Goal: Information Seeking & Learning: Learn about a topic

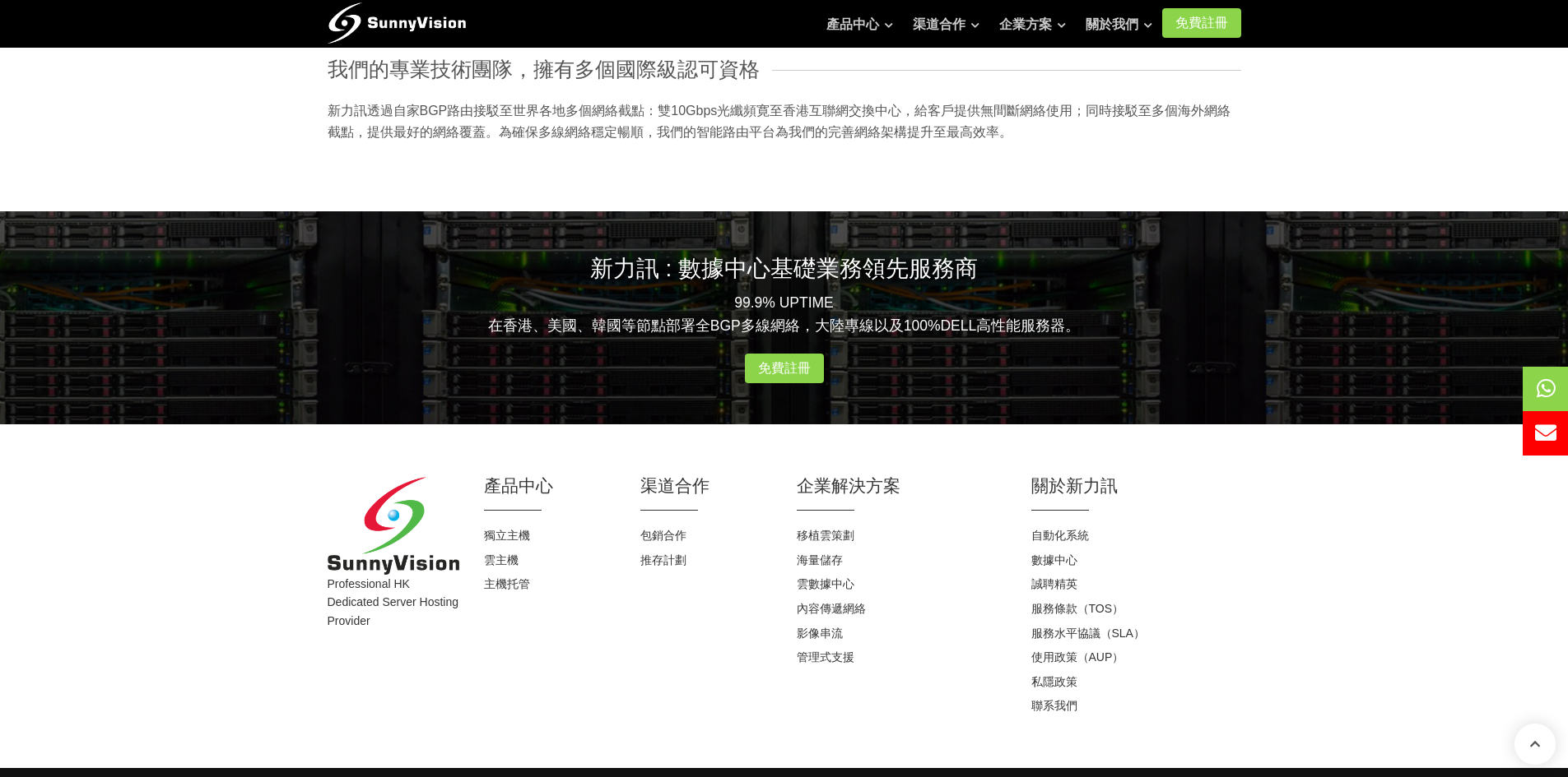
scroll to position [1495, 0]
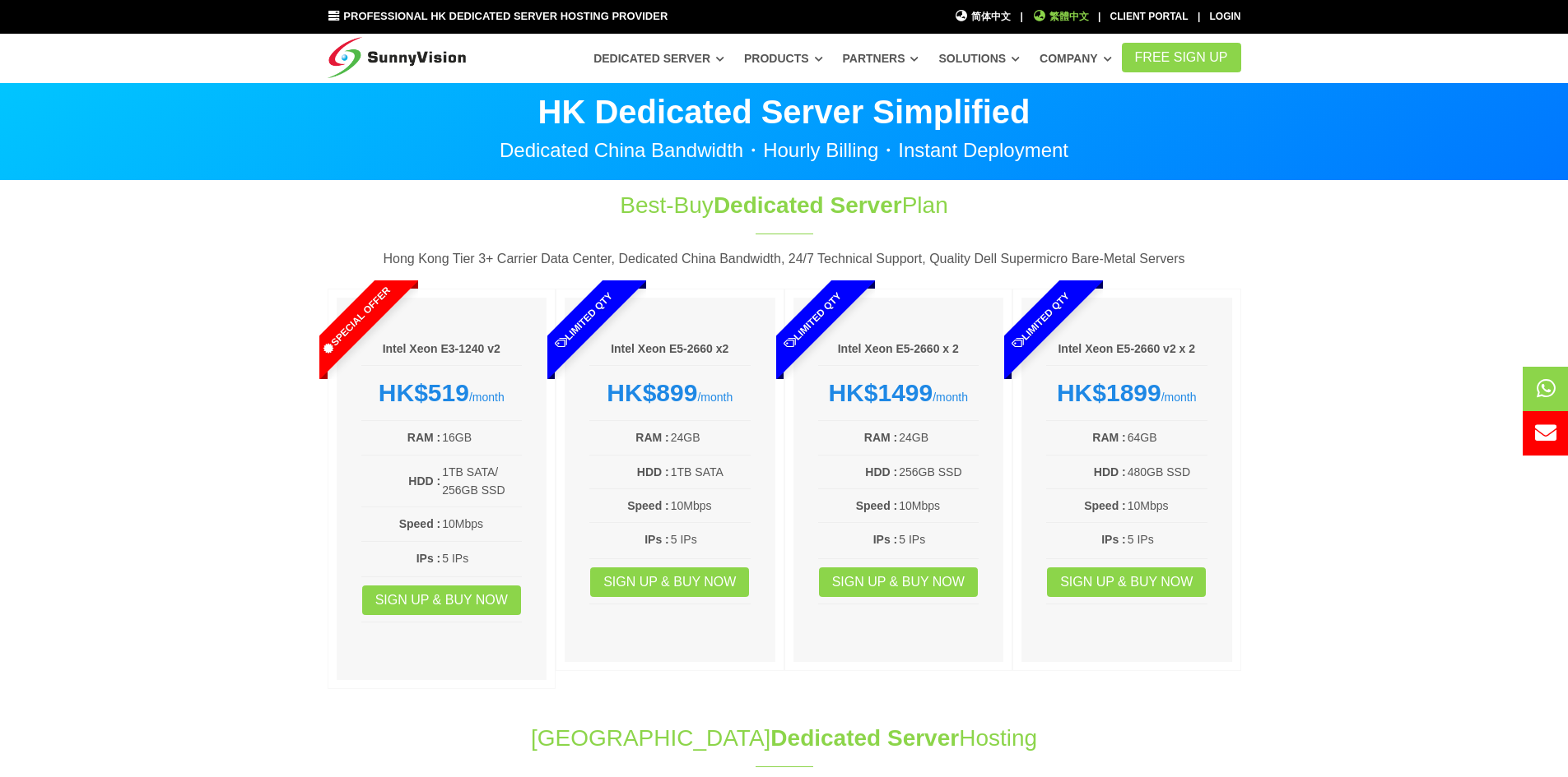
click at [1048, 22] on span "繁體中文" at bounding box center [1060, 17] width 57 height 16
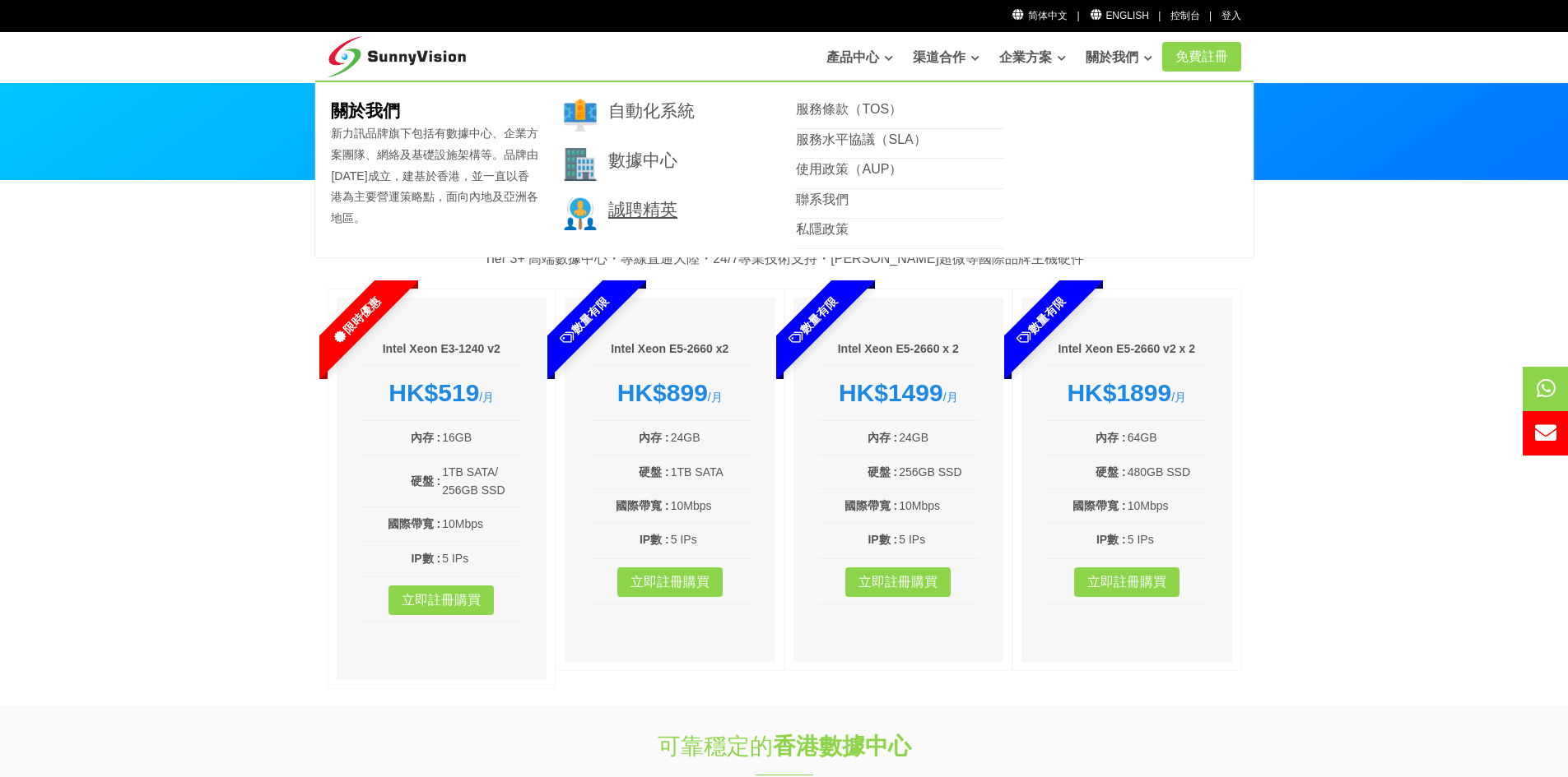
click at [622, 216] on link "誠聘精英" at bounding box center [642, 209] width 69 height 19
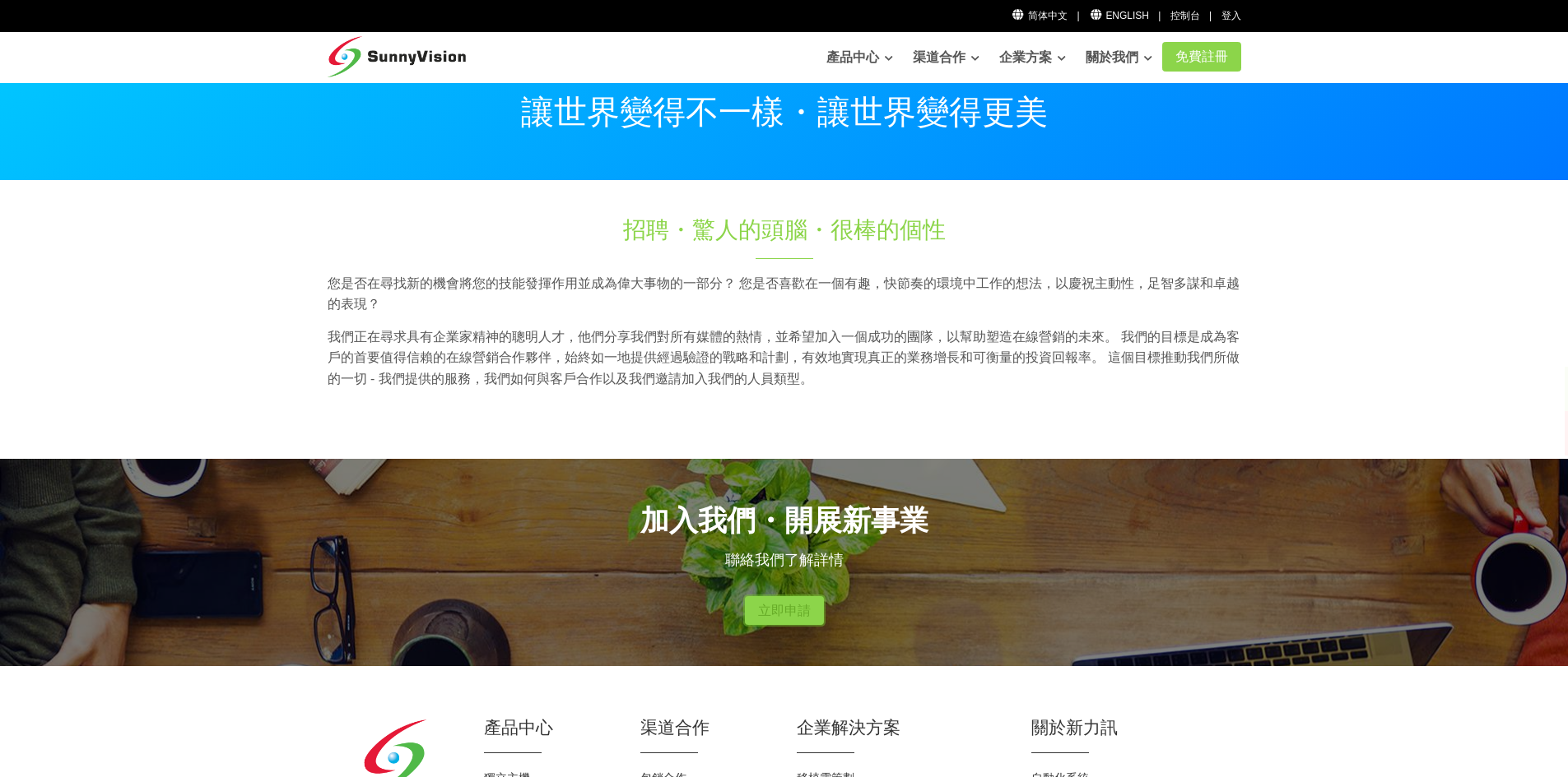
click at [783, 611] on link "立即申請" at bounding box center [784, 611] width 79 height 30
click at [1452, 446] on section "招聘・驚人的頭腦・很棒的個性 您是否在尋找新的機會將您的技能發揮作用並成為偉大事物的一部分？ 您是否喜歡在一個有趣，快節奏的環境中工作的想法，以慶祝主動性，足…" at bounding box center [784, 320] width 1568 height 278
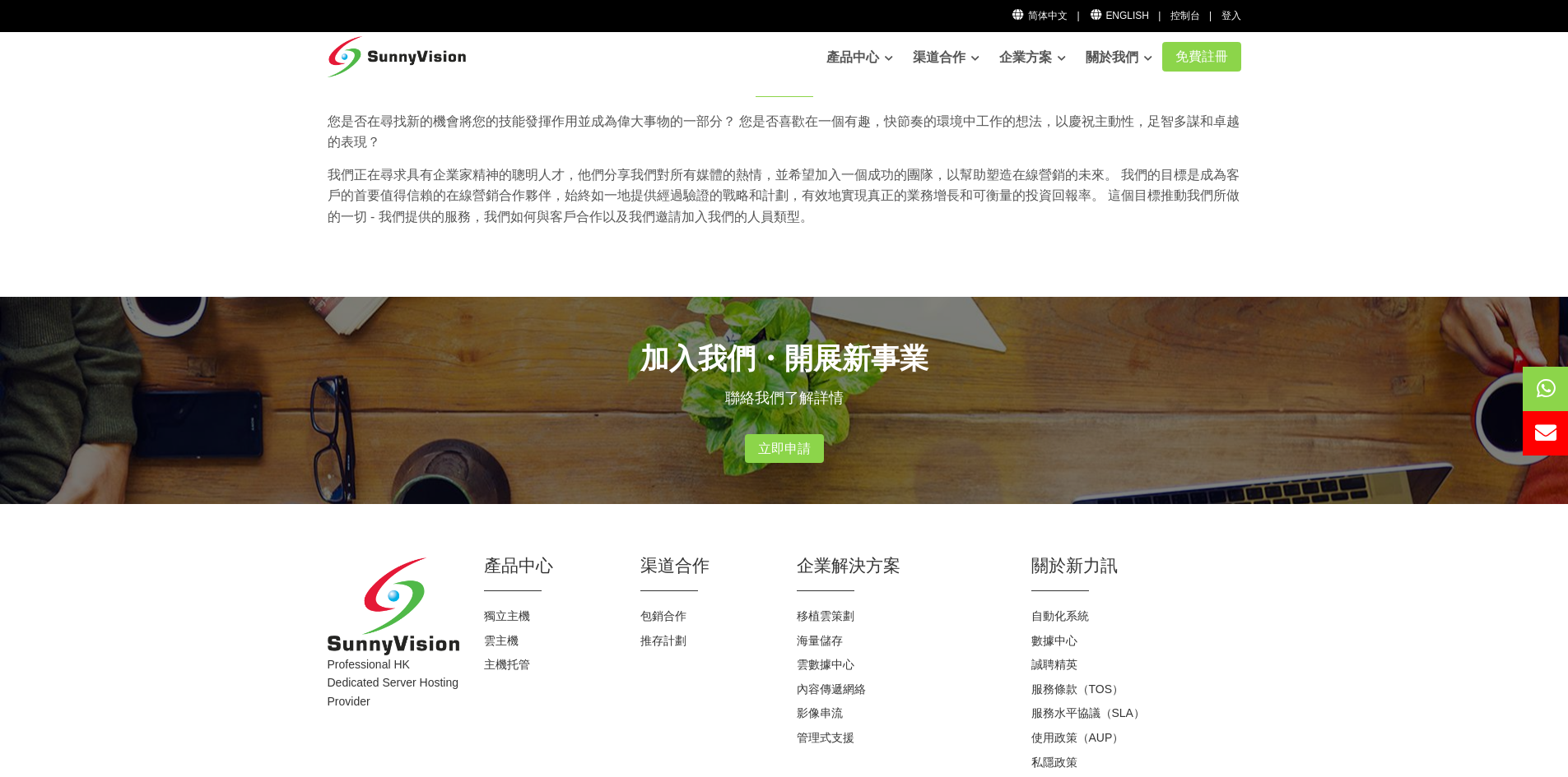
scroll to position [285, 0]
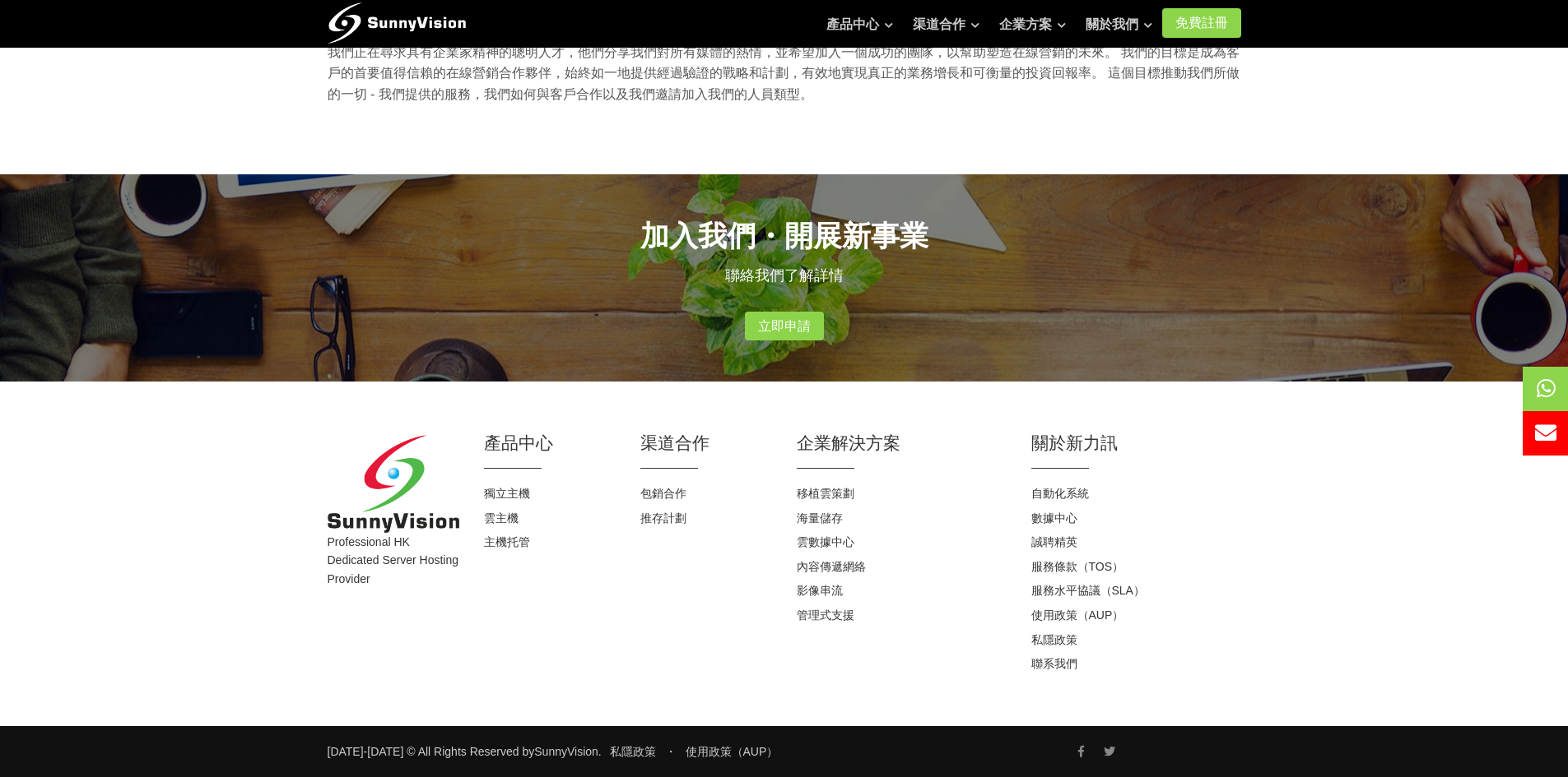
click at [1077, 670] on h4 "聯系我們" at bounding box center [1135, 664] width 210 height 17
click at [1051, 668] on link "聯系我們" at bounding box center [1054, 664] width 46 height 13
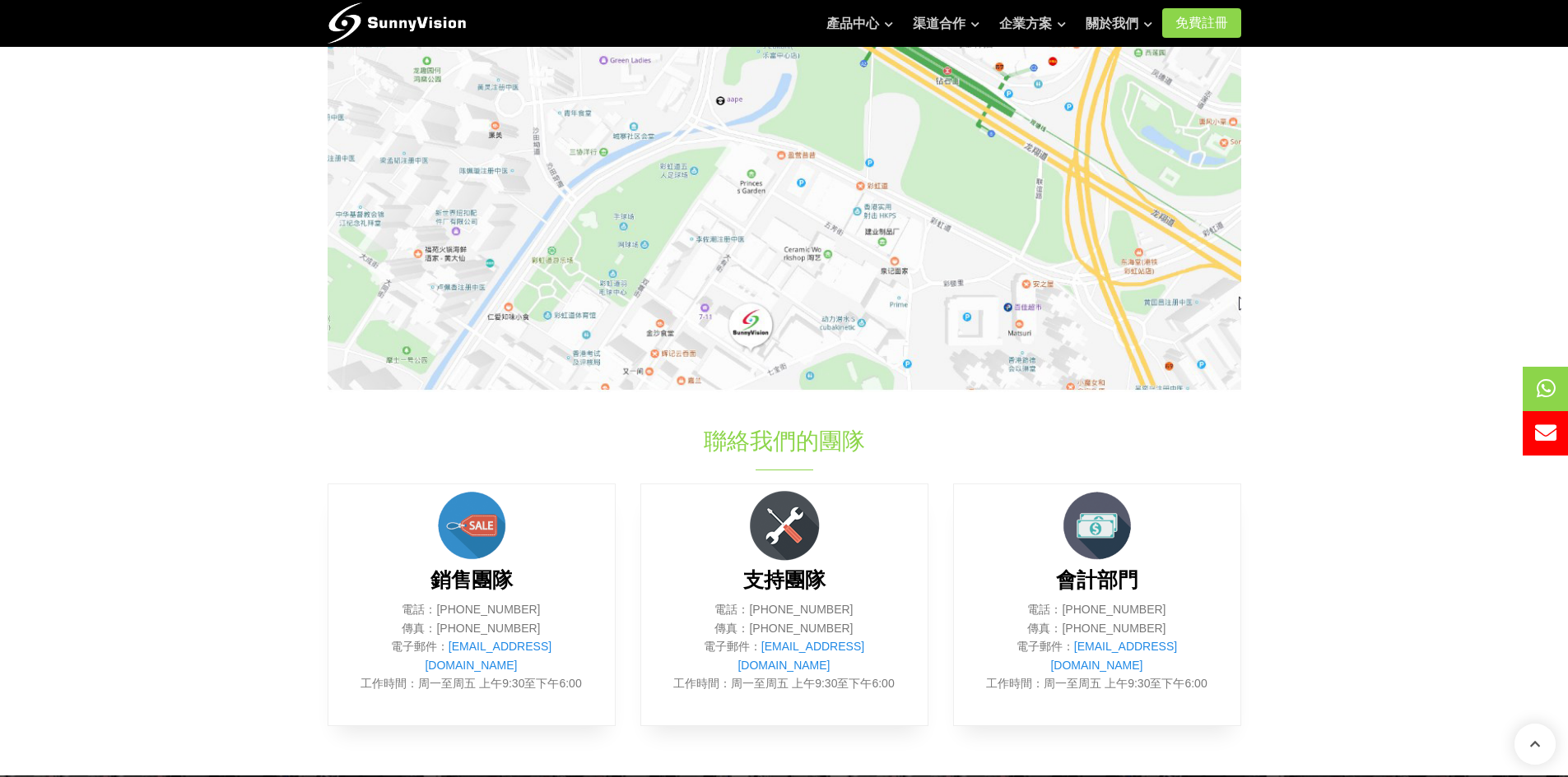
click at [761, 348] on img at bounding box center [784, 210] width 913 height 364
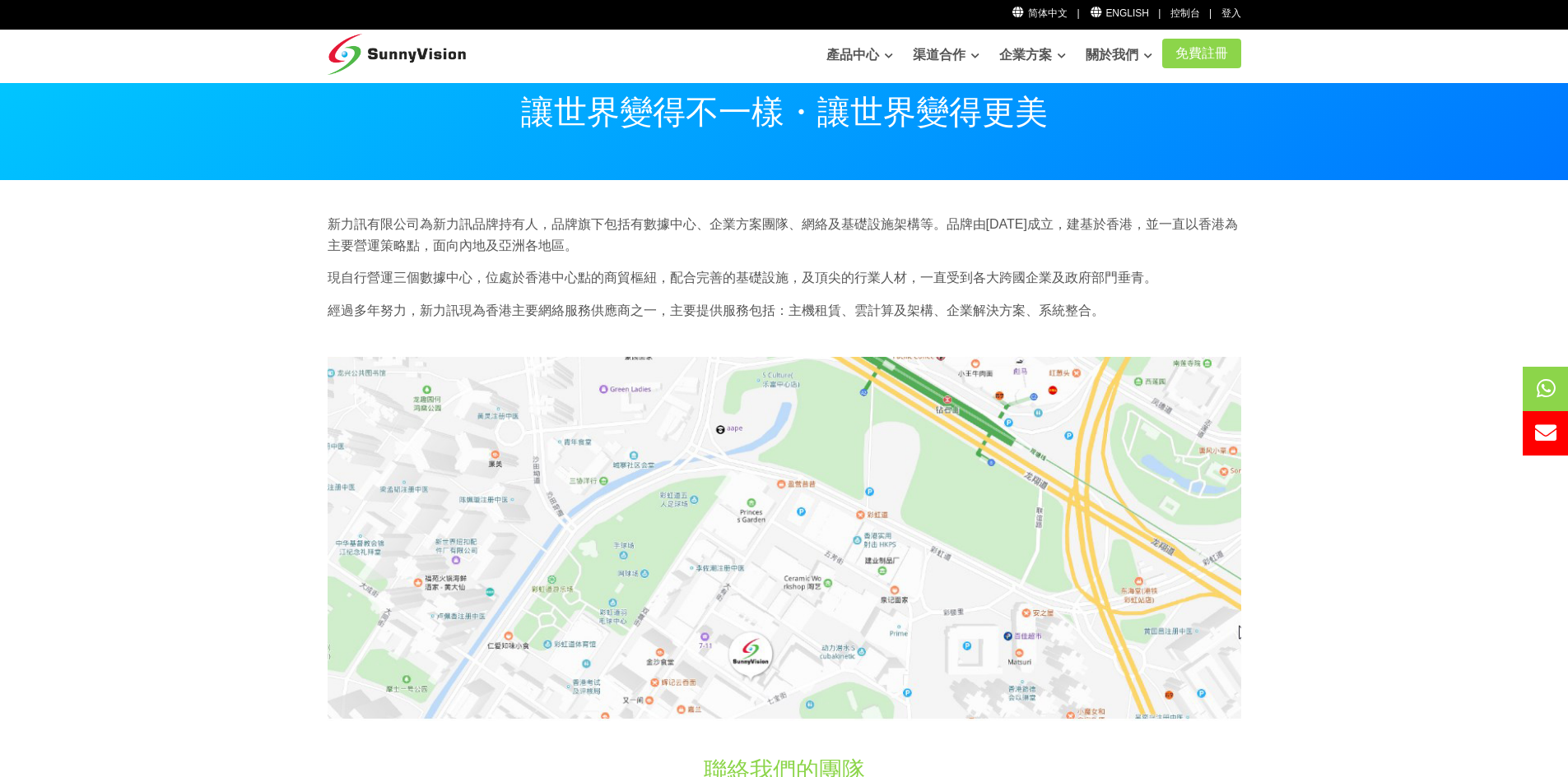
click at [936, 408] on img at bounding box center [784, 538] width 913 height 364
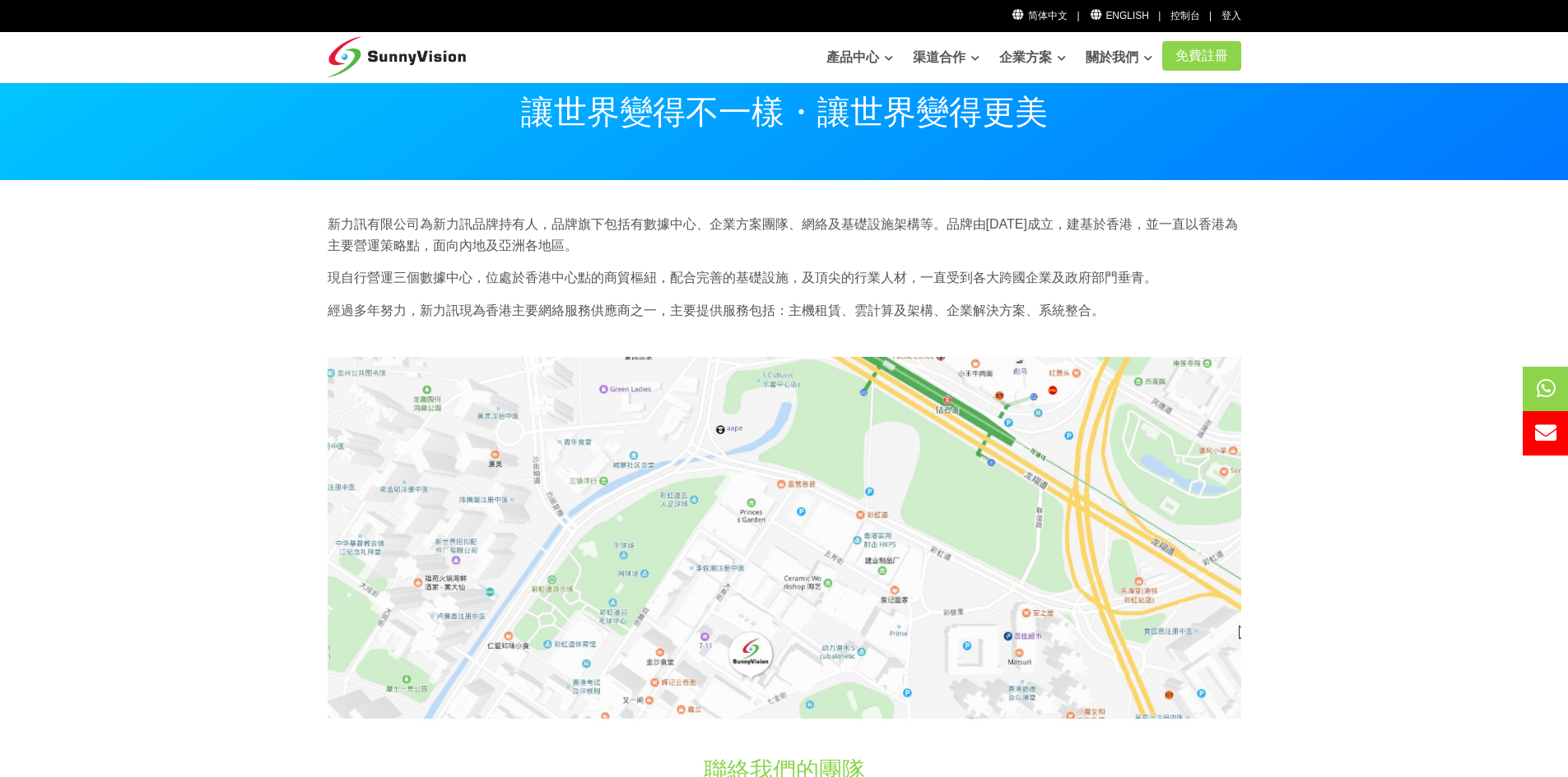
click at [894, 294] on div "新力訊有限公司為新力訊品牌持有人，品牌旗下包括有數據中心、企業方案團隊、網絡及基礎設施架構等。品牌由1997年成立，建基於香港，並一直以香港為主要營運策略點，…" at bounding box center [784, 273] width 938 height 118
drag, startPoint x: 609, startPoint y: 292, endPoint x: 760, endPoint y: 302, distance: 151.3
click at [712, 299] on div "新力訊有限公司為新力訊品牌持有人，品牌旗下包括有數據中心、企業方案團隊、網絡及基礎設施架構等。品牌由1997年成立，建基於香港，並一直以香港為主要營運策略點，…" at bounding box center [784, 273] width 938 height 118
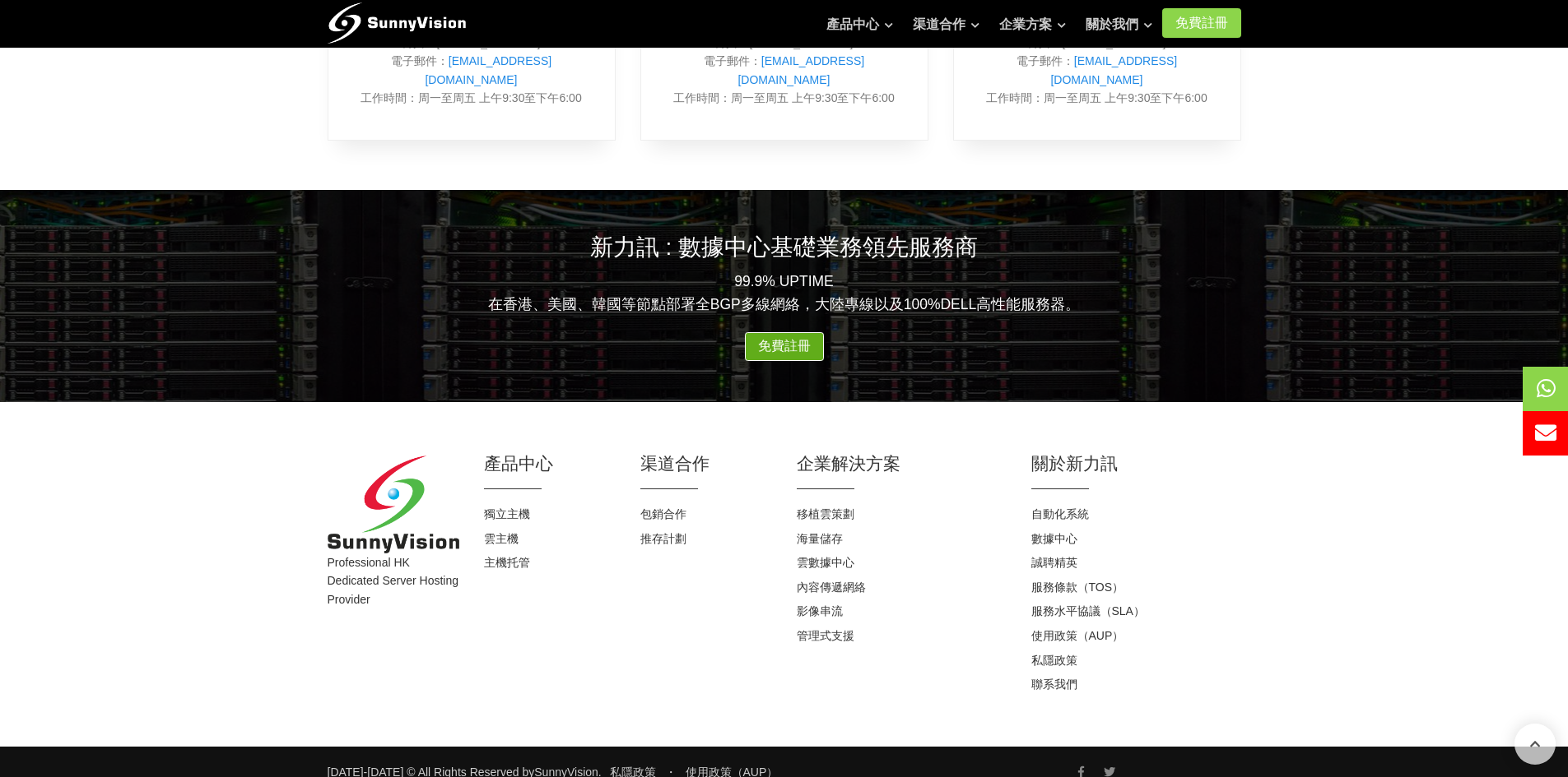
scroll to position [917, 0]
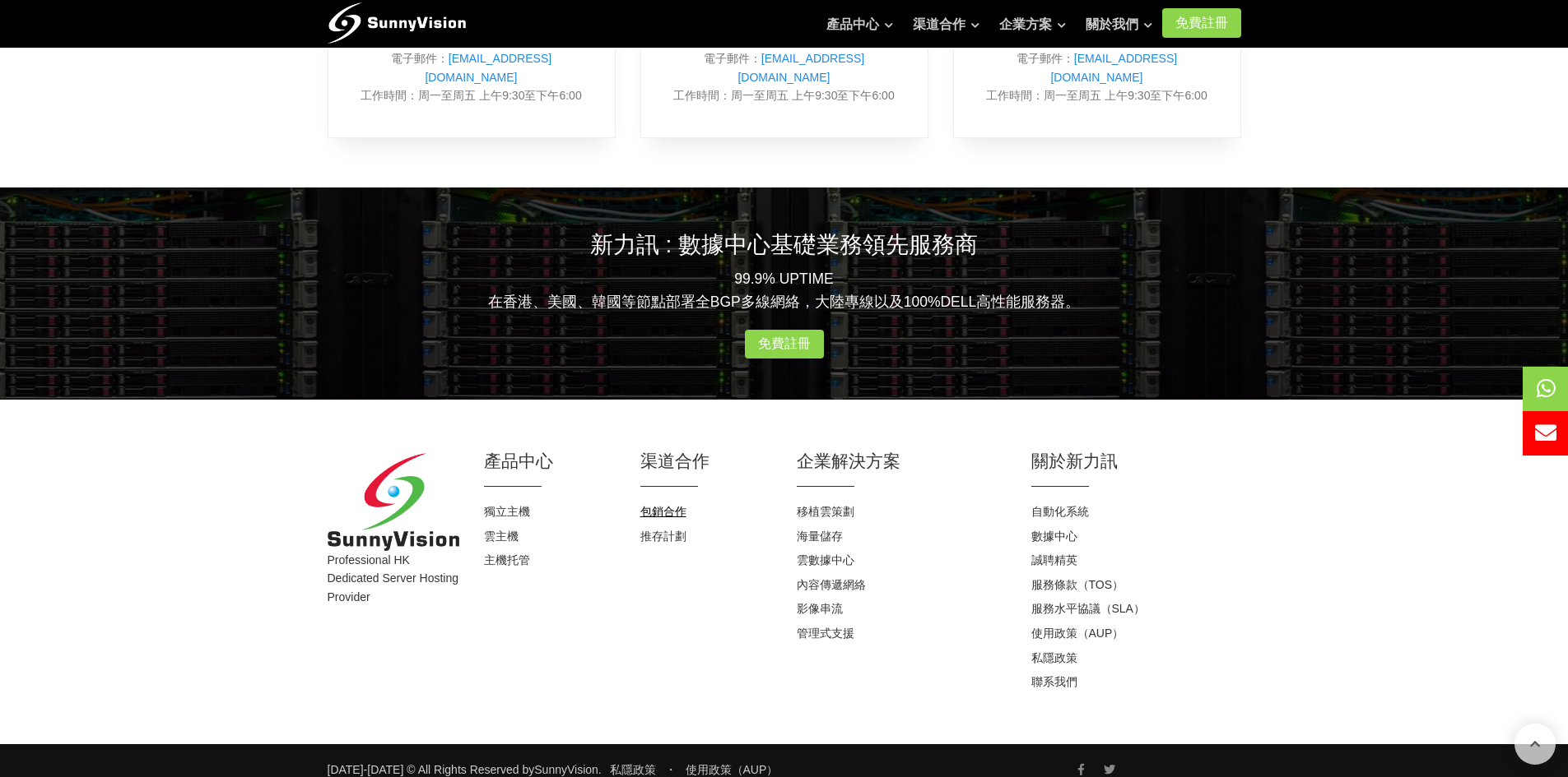
click at [665, 505] on link "包銷合作" at bounding box center [664, 512] width 46 height 13
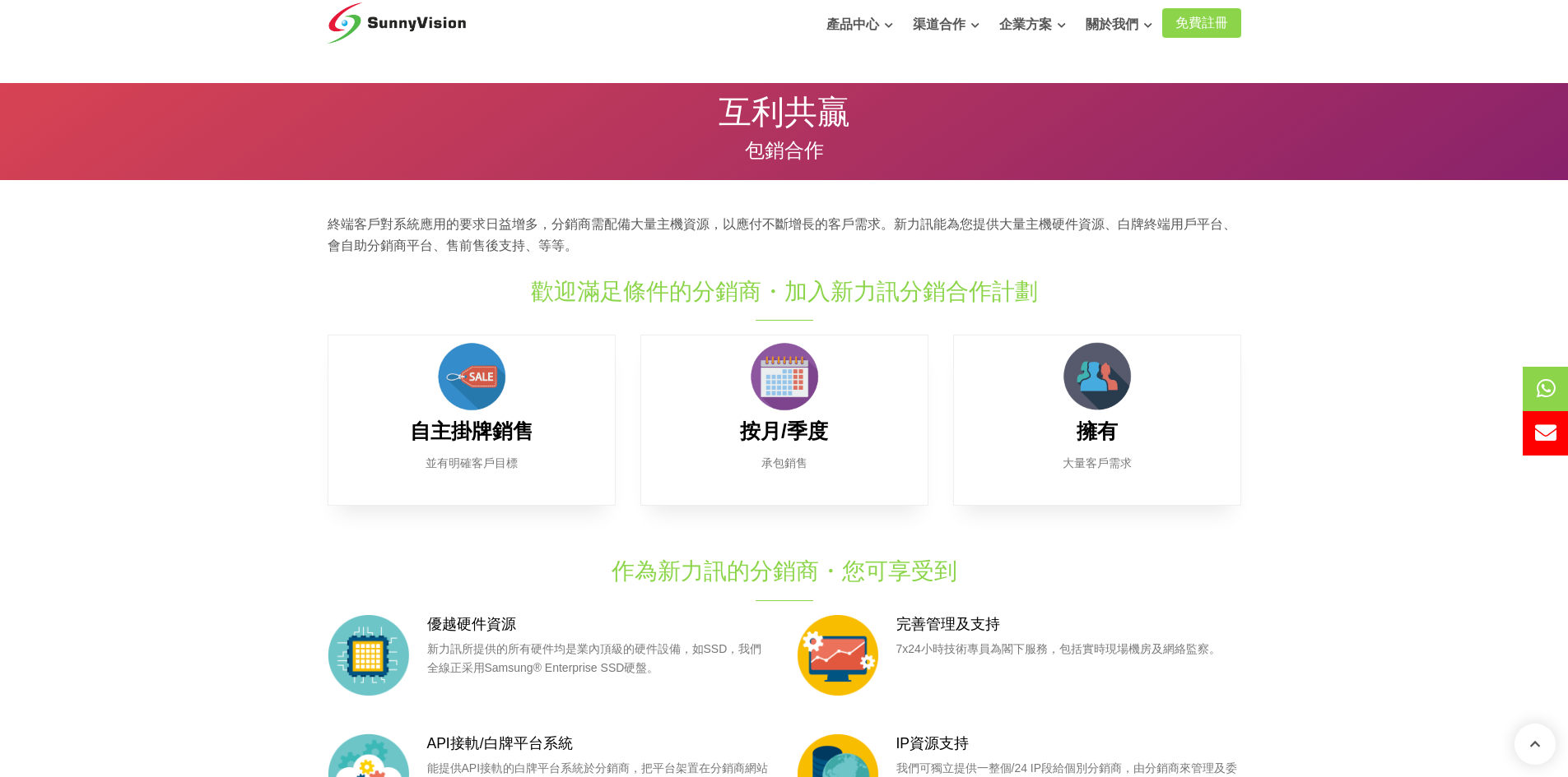
drag, startPoint x: 0, startPoint y: 0, endPoint x: 678, endPoint y: 267, distance: 728.7
